Goal: Task Accomplishment & Management: Manage account settings

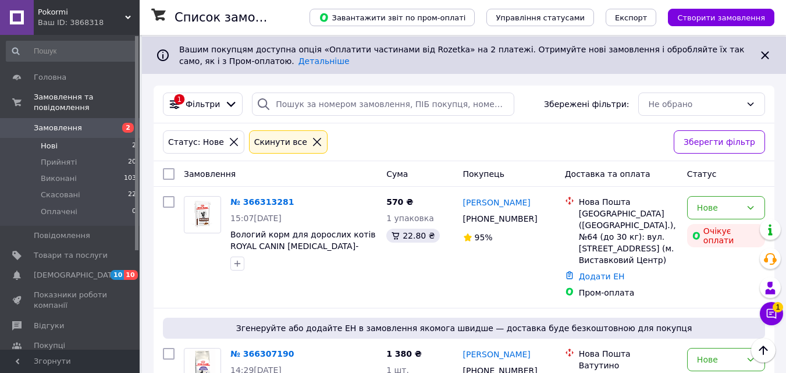
scroll to position [172, 0]
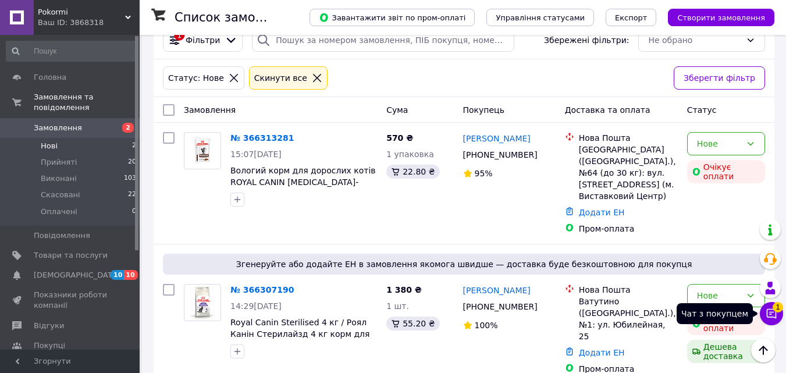
click at [763, 310] on button "Чат з покупцем 1" at bounding box center [771, 313] width 23 height 23
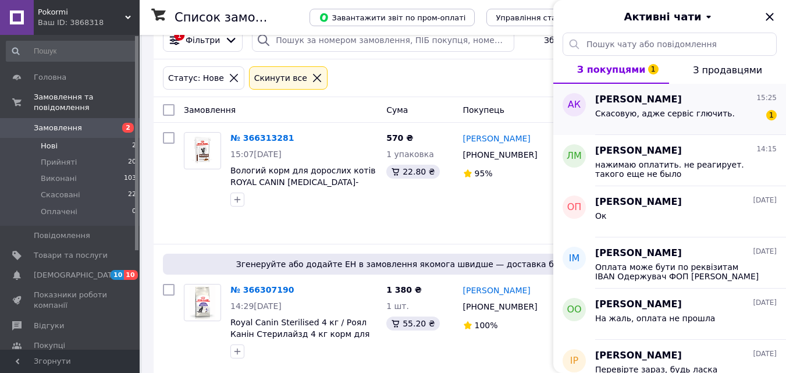
click at [612, 126] on div "[PERSON_NAME] 15:25 Cкасовую, адже сервіс глючить. 1" at bounding box center [690, 109] width 191 height 51
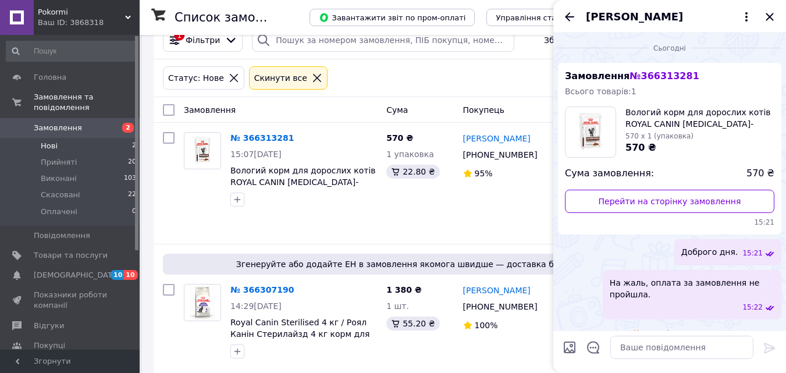
scroll to position [45, 0]
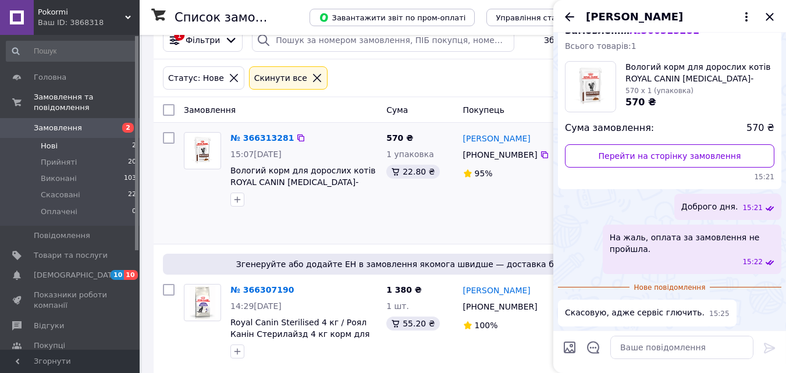
click at [349, 210] on div "№ 366313281 15:07[DATE] Вологий корм для дорослих котів ROYAL CANIN [MEDICAL_DA…" at bounding box center [304, 169] width 156 height 84
click at [773, 16] on icon "Закрити" at bounding box center [770, 17] width 14 height 14
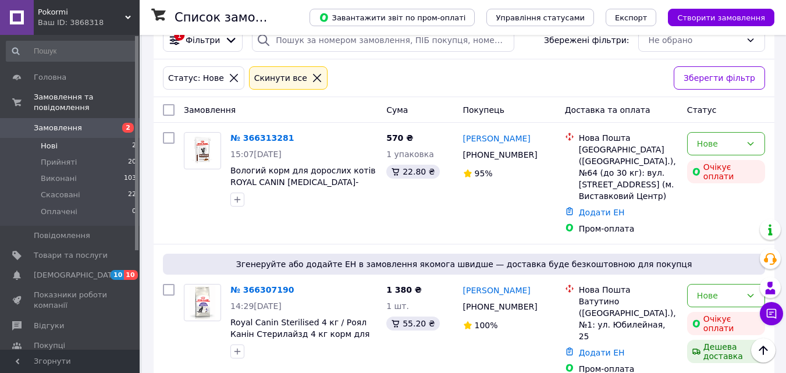
click at [77, 138] on li "Нові 2" at bounding box center [71, 146] width 143 height 16
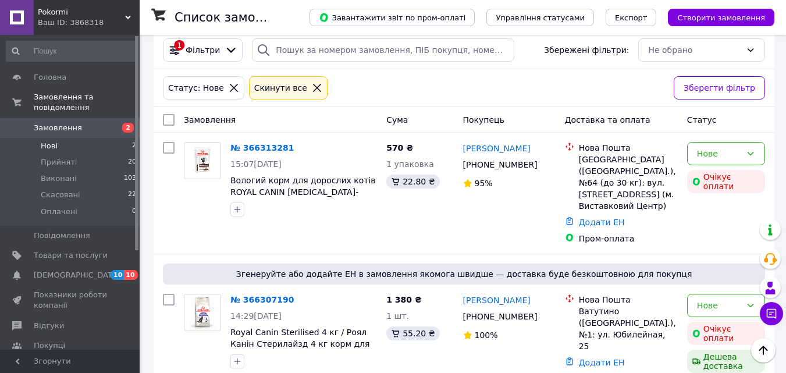
scroll to position [172, 0]
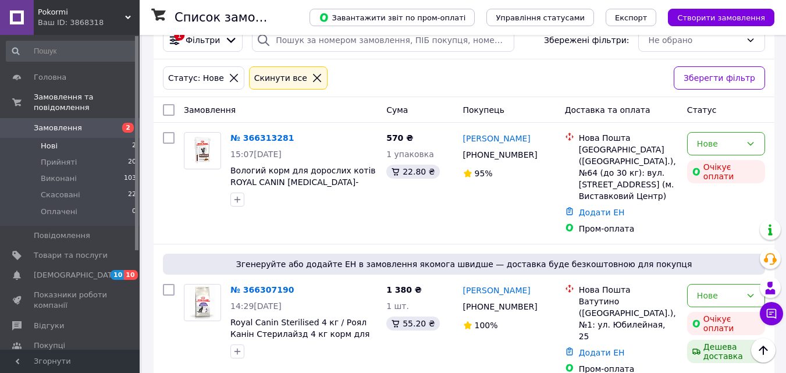
click at [100, 138] on li "Нові 2" at bounding box center [71, 146] width 143 height 16
click at [60, 157] on span "Прийняті" at bounding box center [59, 162] width 36 height 10
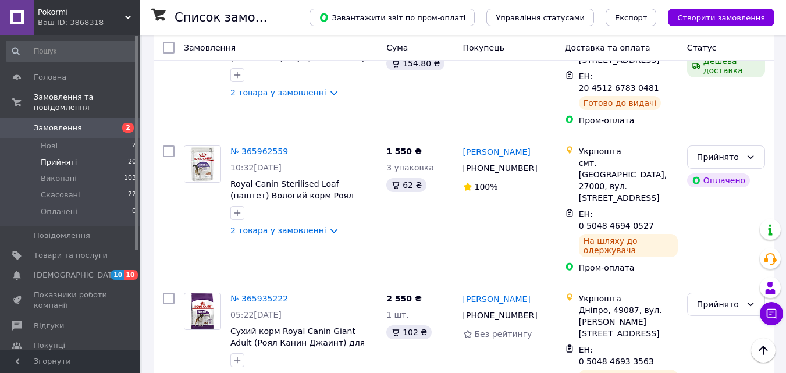
scroll to position [1920, 0]
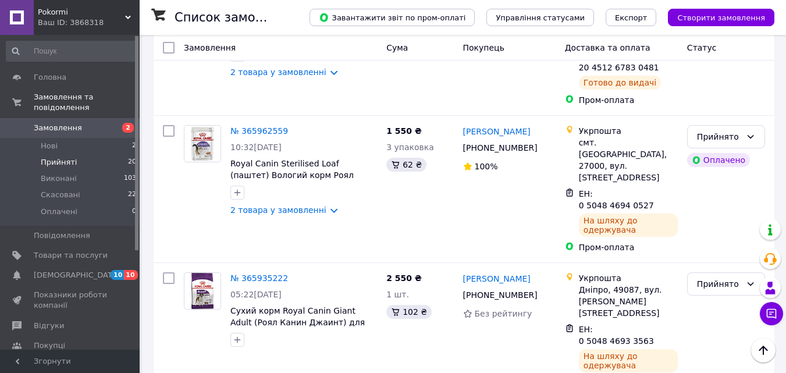
click at [709, 173] on li "Виконано" at bounding box center [726, 175] width 77 height 21
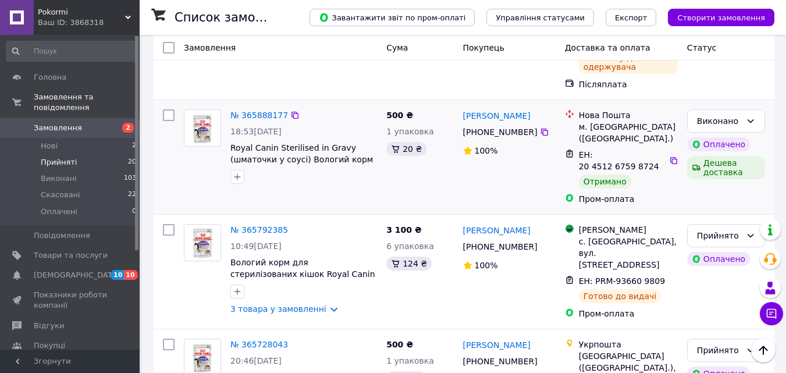
scroll to position [2221, 0]
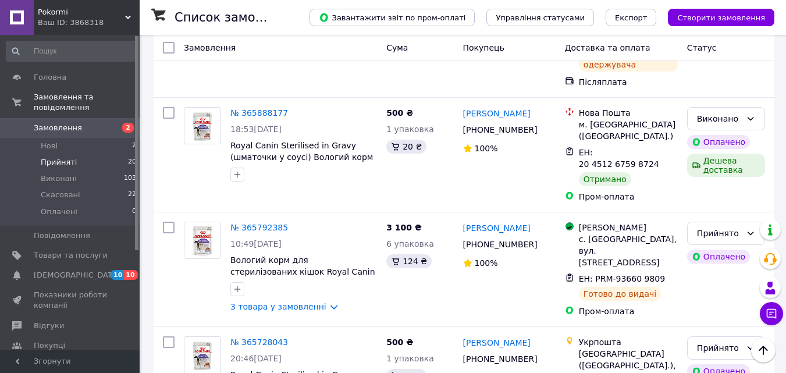
click at [718, 312] on li "Виконано" at bounding box center [726, 314] width 77 height 21
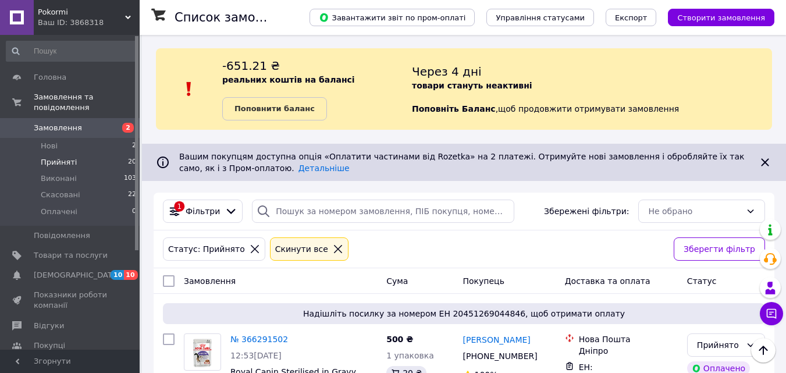
scroll to position [0, 0]
click at [61, 138] on li "Нові 2" at bounding box center [71, 146] width 143 height 16
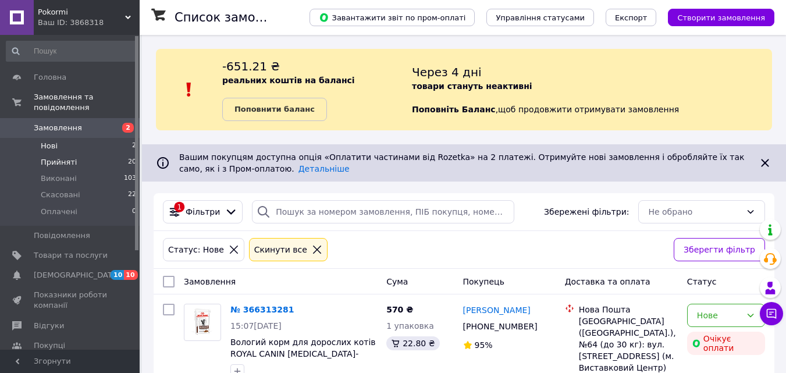
click at [62, 157] on span "Прийняті" at bounding box center [59, 162] width 36 height 10
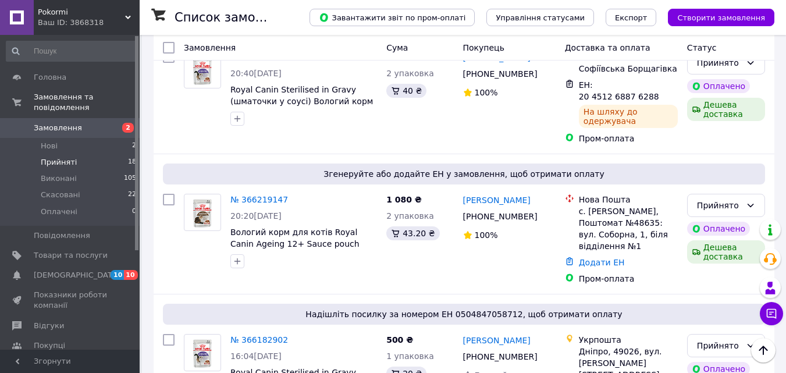
scroll to position [873, 0]
